Goal: Navigation & Orientation: Find specific page/section

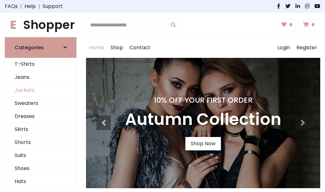
click at [41, 90] on link "Jackets" at bounding box center [40, 90] width 71 height 13
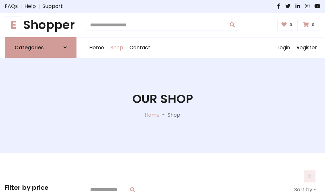
scroll to position [287, 0]
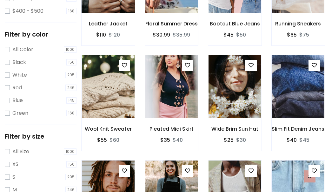
scroll to position [32, 0]
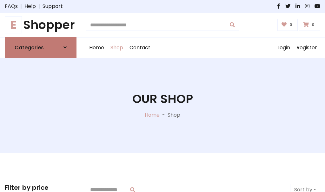
click at [41, 47] on h6 "Categories" at bounding box center [29, 47] width 29 height 6
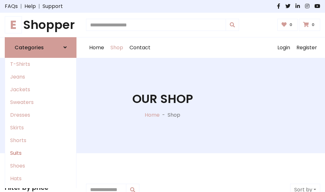
click at [41, 153] on link "Suits" at bounding box center [40, 153] width 71 height 13
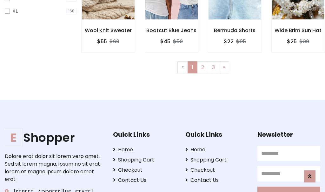
scroll to position [427, 0]
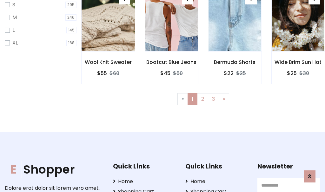
click at [108, 25] on img at bounding box center [108, 19] width 63 height 153
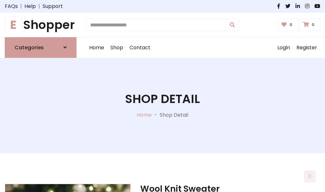
scroll to position [594, 0]
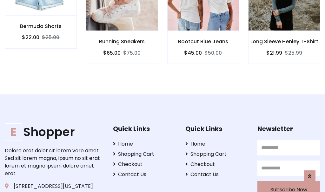
scroll to position [593, 0]
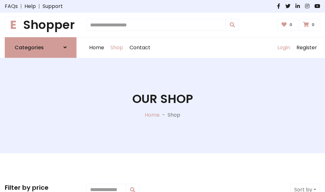
click at [284, 47] on link "Login" at bounding box center [284, 47] width 19 height 20
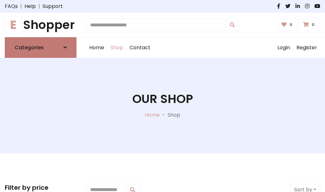
click at [65, 47] on icon at bounding box center [65, 47] width 3 height 5
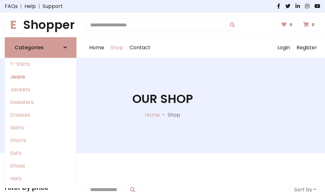
click at [41, 77] on link "Jeans" at bounding box center [40, 77] width 71 height 13
